Goal: Task Accomplishment & Management: Complete application form

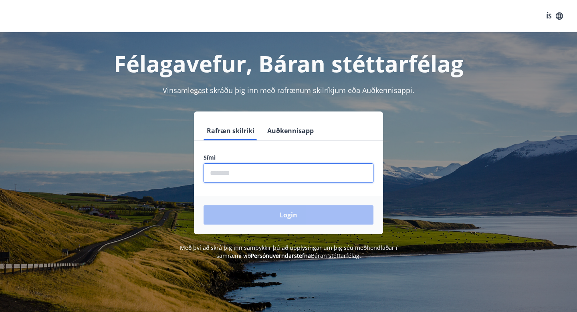
click at [262, 175] on input "phone" at bounding box center [288, 173] width 170 height 20
type input "********"
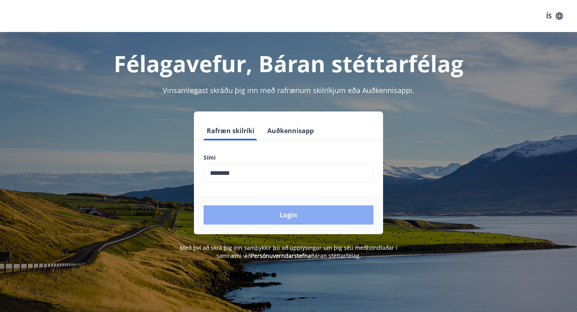
click at [252, 217] on button "Login" at bounding box center [288, 214] width 170 height 19
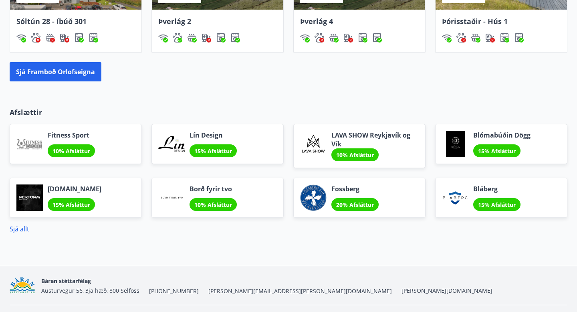
scroll to position [630, 0]
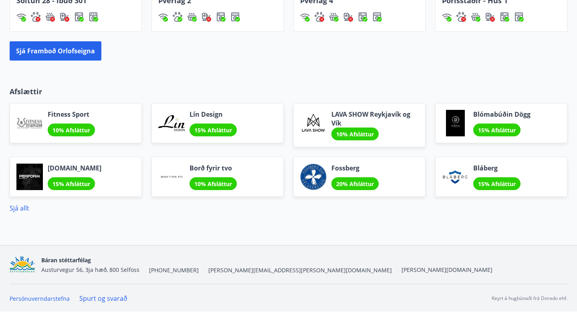
click at [32, 90] on p "Afslættir" at bounding box center [288, 91] width 557 height 10
click at [13, 210] on link "Sjá allt" at bounding box center [20, 207] width 20 height 9
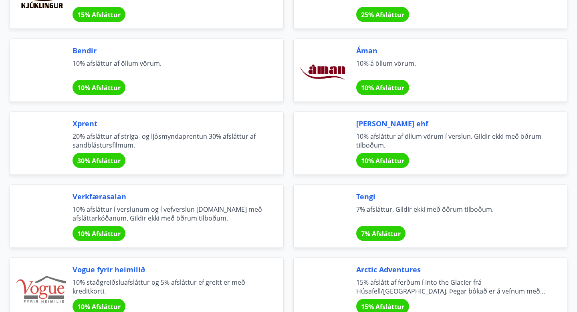
scroll to position [1300, 0]
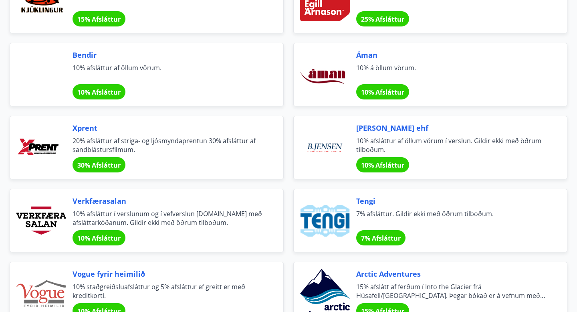
click at [84, 133] on div "Xprent 20% afsláttur af striga- og ljósmyndaprentun 30% afsláttur af sandblástu…" at bounding box center [167, 148] width 191 height 50
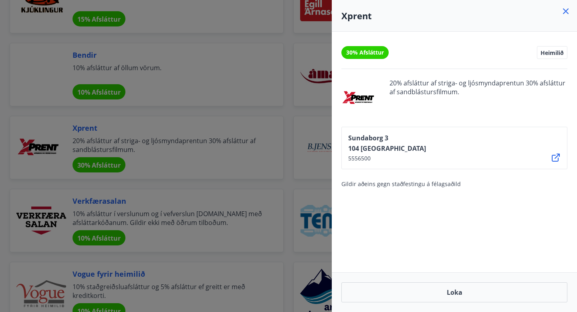
click at [154, 37] on div at bounding box center [288, 156] width 577 height 312
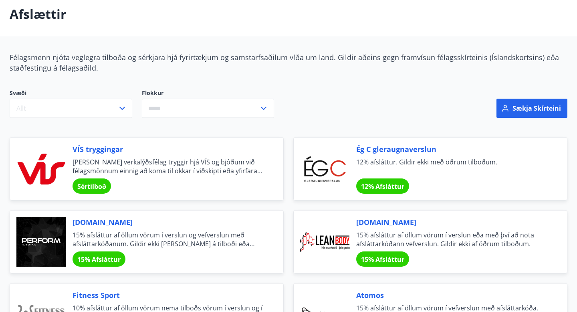
scroll to position [0, 0]
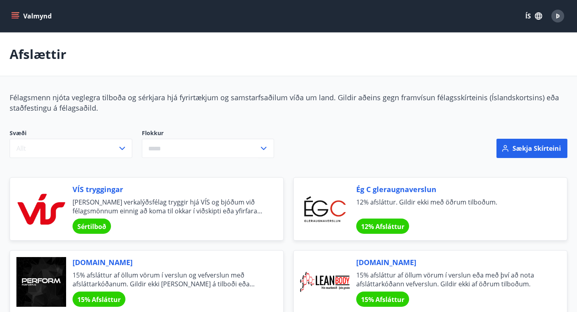
click at [14, 14] on icon "menu" at bounding box center [15, 14] width 7 height 1
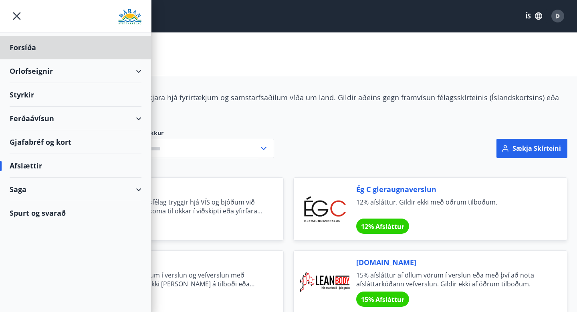
click at [27, 98] on div "Styrkir" at bounding box center [76, 95] width 132 height 24
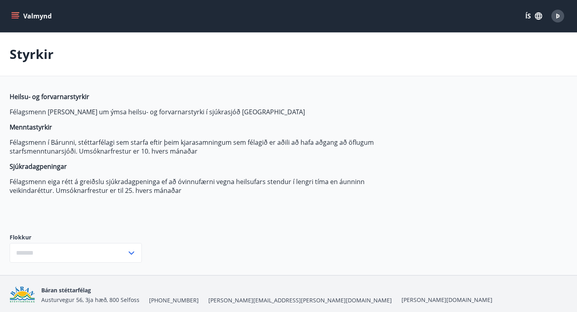
type input "***"
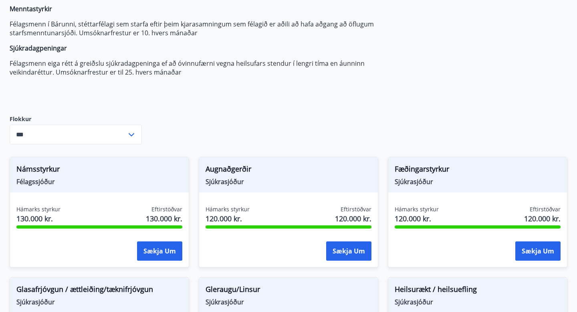
scroll to position [136, 0]
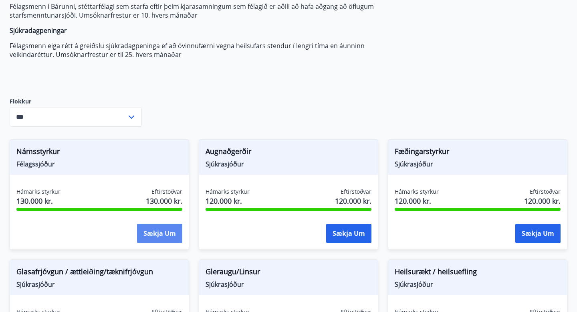
click at [163, 233] on button "Sækja um" at bounding box center [159, 232] width 45 height 19
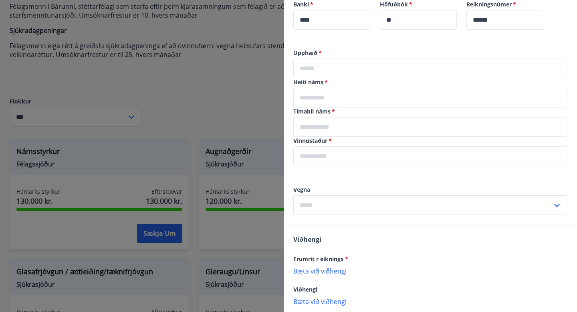
scroll to position [220, 0]
click at [371, 208] on input "text" at bounding box center [422, 205] width 259 height 20
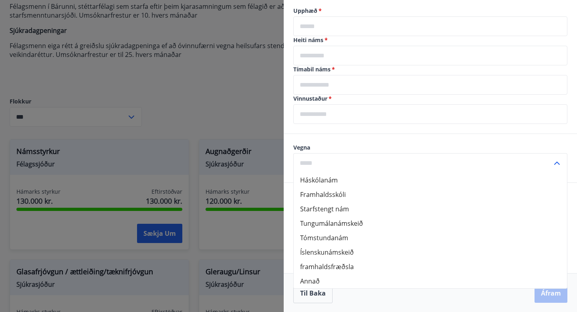
scroll to position [263, 0]
click at [290, 86] on div "Upphæð   * ​ Heiti náms   * ​ Tímabil náms   * ​ Vinnustaður   * ​" at bounding box center [430, 69] width 293 height 127
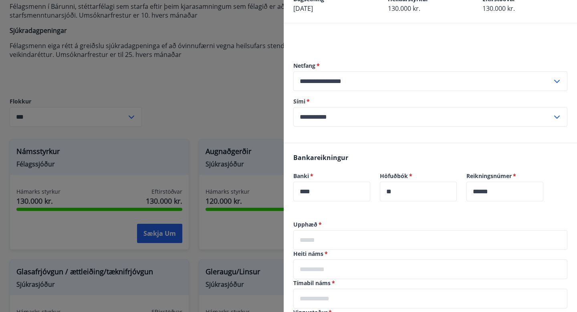
scroll to position [0, 0]
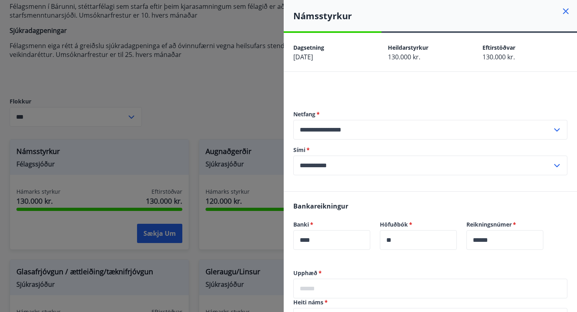
click at [567, 11] on icon at bounding box center [566, 11] width 10 height 10
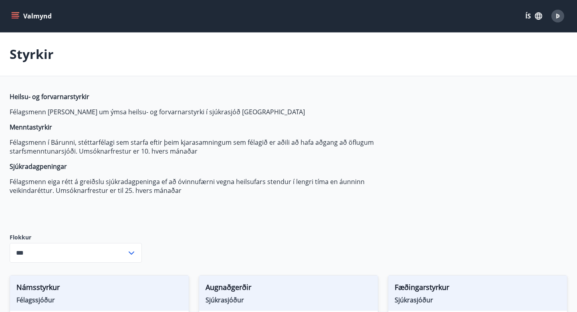
click at [24, 14] on button "Valmynd" at bounding box center [32, 16] width 45 height 14
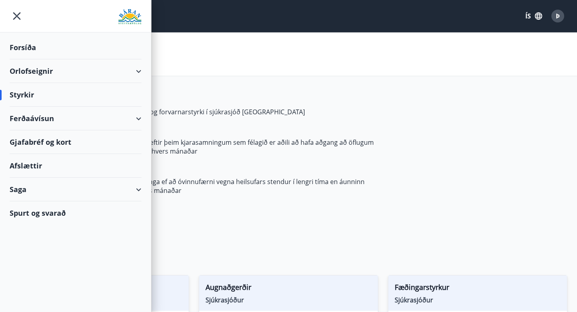
click at [16, 26] on div at bounding box center [75, 16] width 151 height 32
click at [18, 14] on icon "menu" at bounding box center [17, 16] width 8 height 8
